Goal: Information Seeking & Learning: Learn about a topic

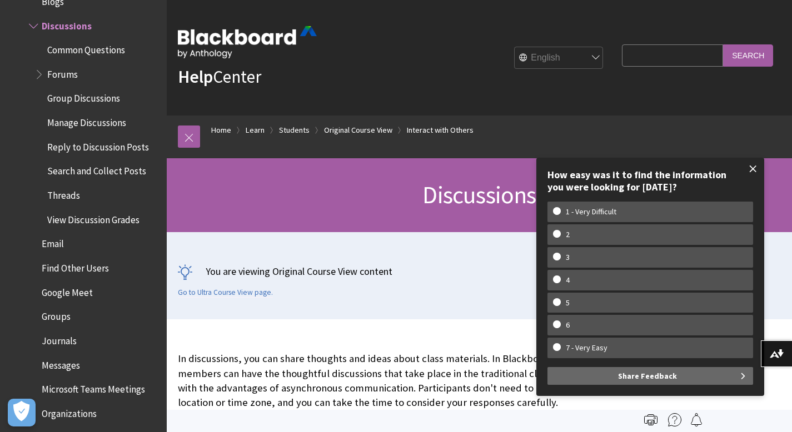
click at [755, 163] on span at bounding box center [752, 168] width 23 height 23
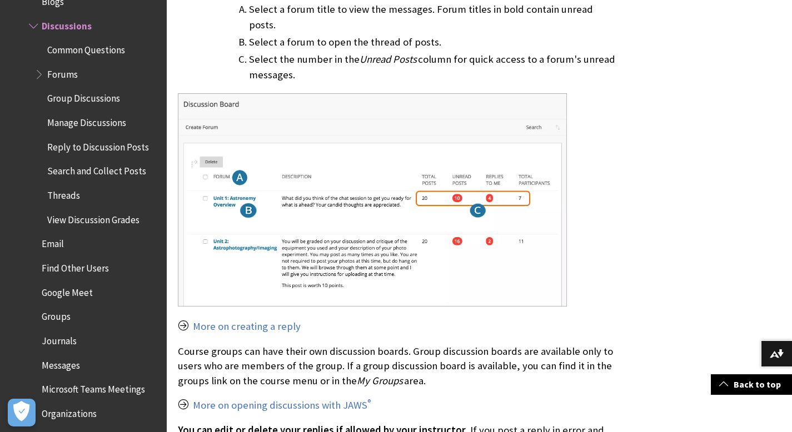
scroll to position [880, 0]
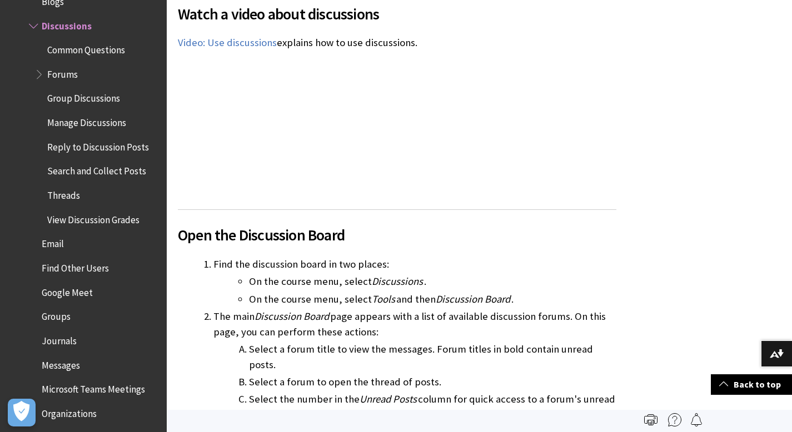
scroll to position [507, 0]
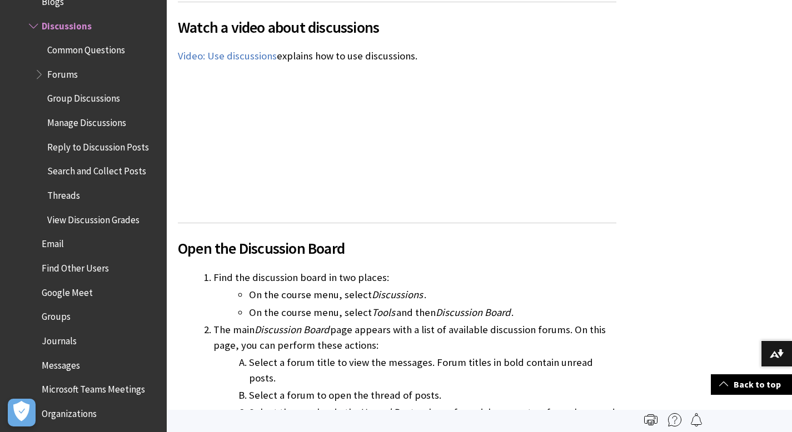
click at [62, 74] on span "Forums" at bounding box center [62, 72] width 31 height 15
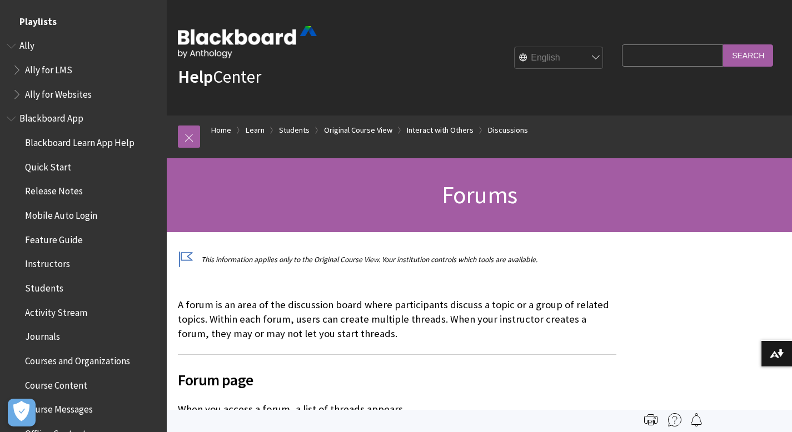
click at [39, 19] on span "Playlists" at bounding box center [37, 19] width 37 height 15
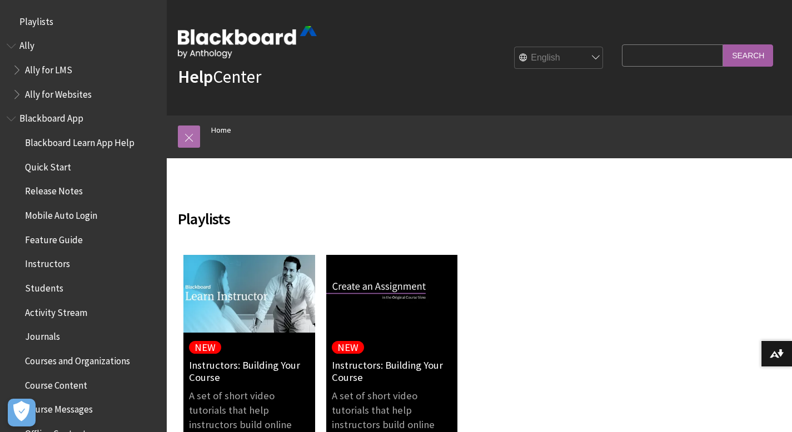
click at [181, 132] on link at bounding box center [189, 137] width 22 height 22
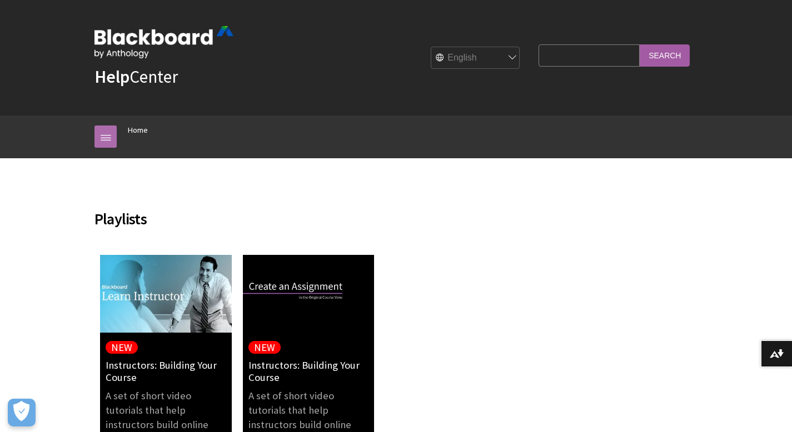
click at [106, 143] on link at bounding box center [105, 137] width 22 height 22
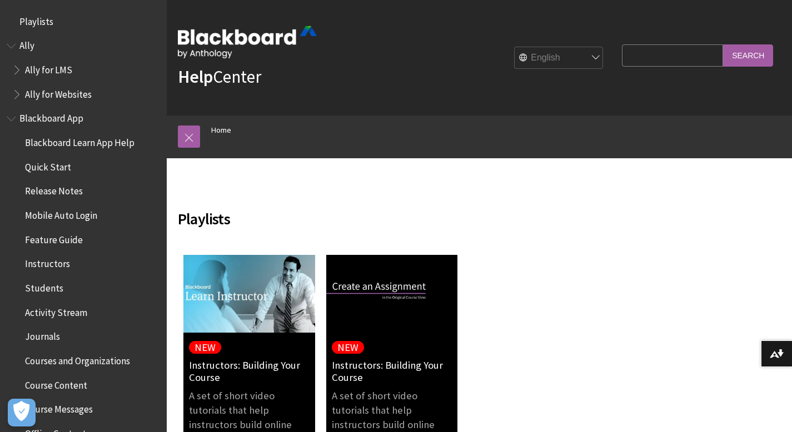
scroll to position [2, 0]
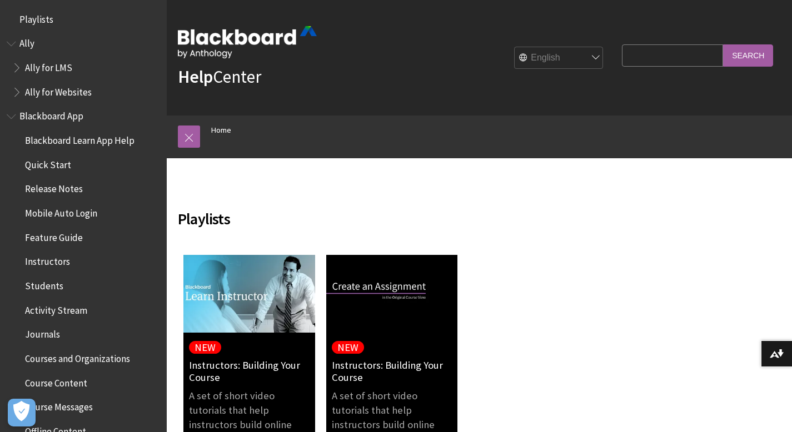
click at [56, 358] on span "Courses and Organizations" at bounding box center [77, 356] width 105 height 15
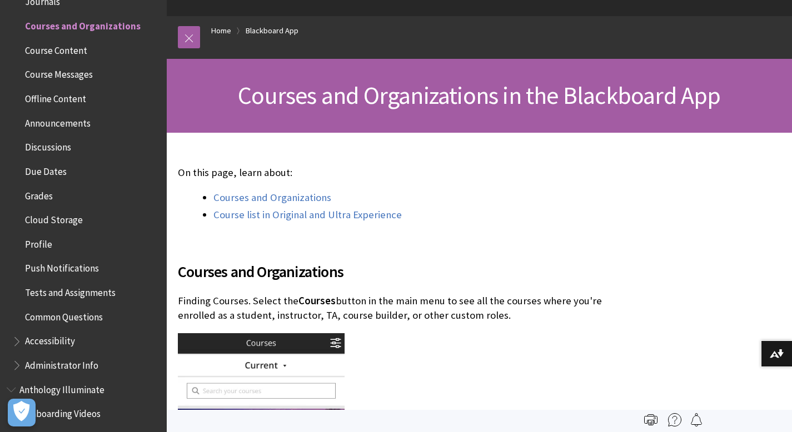
scroll to position [99, 0]
click at [53, 147] on span "Discussions" at bounding box center [48, 145] width 46 height 15
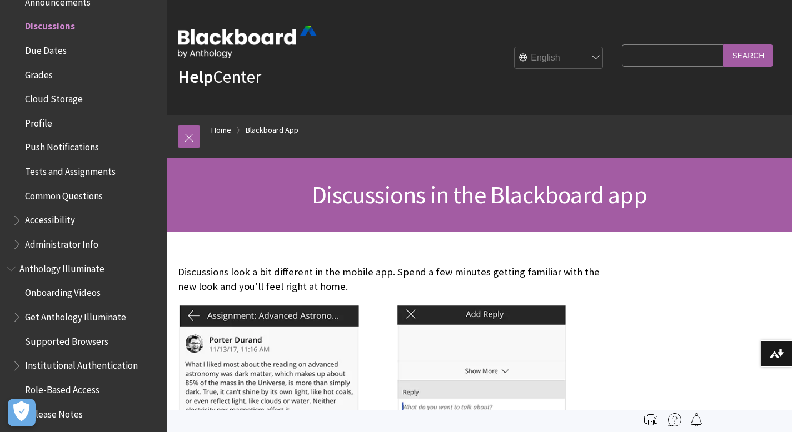
click at [664, 62] on input "Search Query" at bounding box center [672, 55] width 101 height 22
type input "hsc"
click at [723, 44] on input "Search" at bounding box center [748, 55] width 50 height 22
click at [736, 59] on input "Search" at bounding box center [748, 55] width 50 height 22
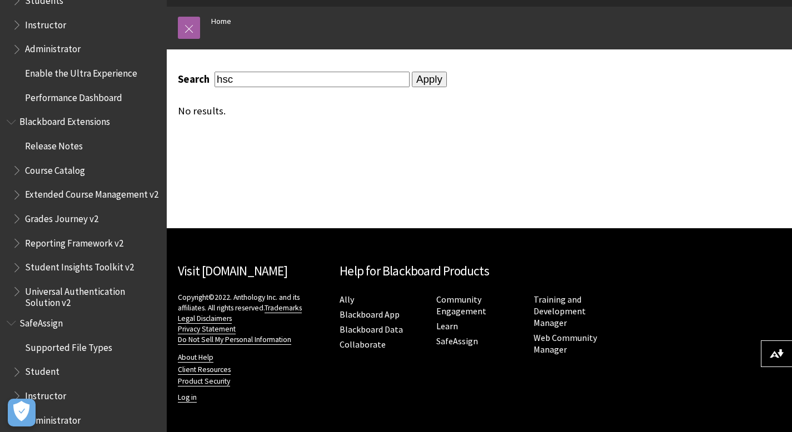
scroll to position [1096, 0]
click at [68, 200] on span "Extended Course Management v2" at bounding box center [91, 192] width 133 height 15
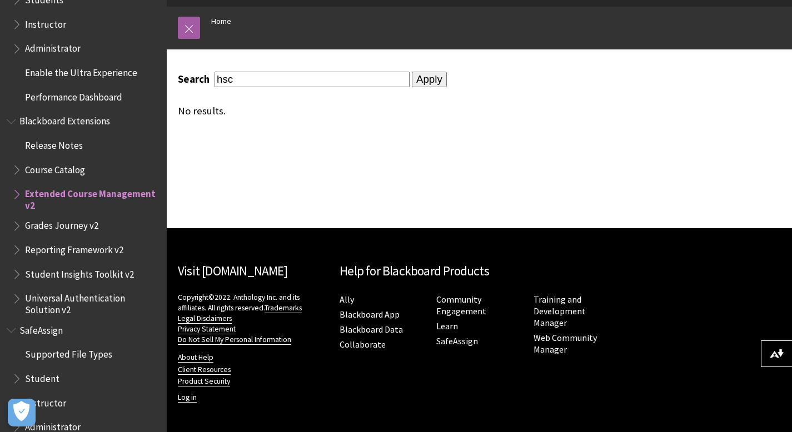
scroll to position [1109, 0]
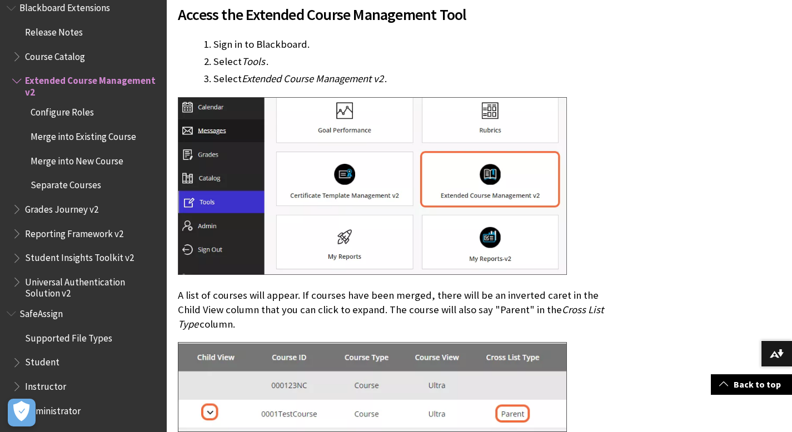
scroll to position [380, 0]
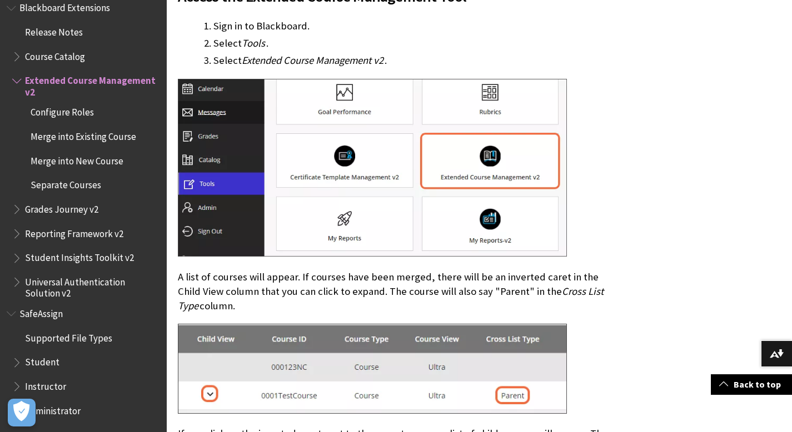
click at [230, 203] on img at bounding box center [372, 168] width 389 height 178
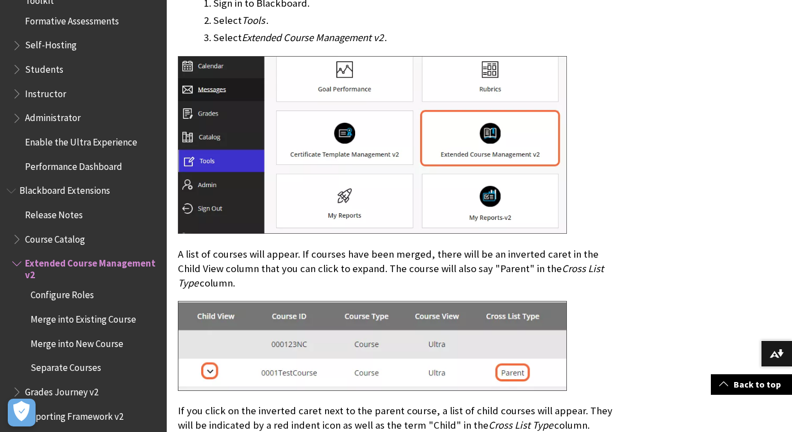
scroll to position [1017, 0]
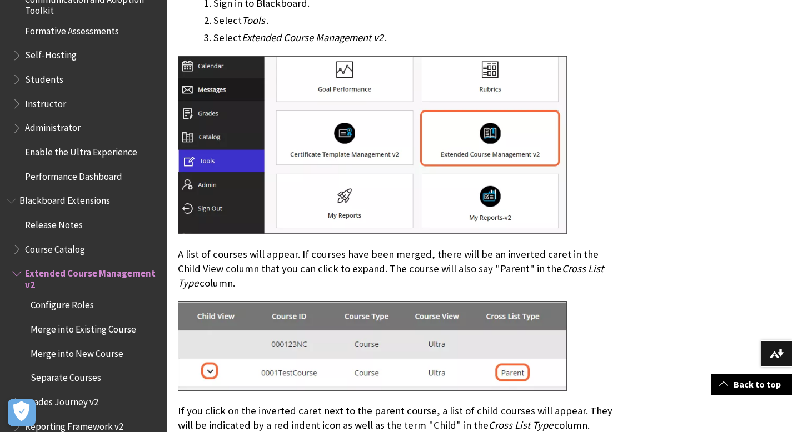
click at [52, 234] on ul "Release Notes Course Catalog Extended Course Management v2 Configure Roles Merg…" at bounding box center [83, 354] width 153 height 276
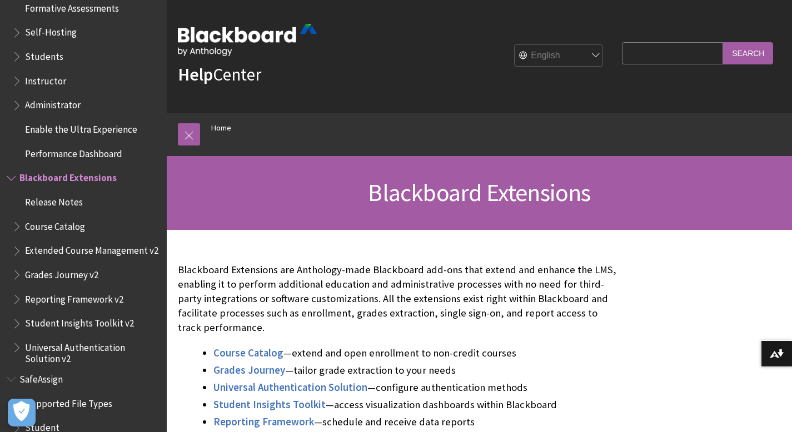
scroll to position [1039, 0]
click at [56, 56] on span "Students" at bounding box center [44, 55] width 38 height 15
